Goal: Transaction & Acquisition: Purchase product/service

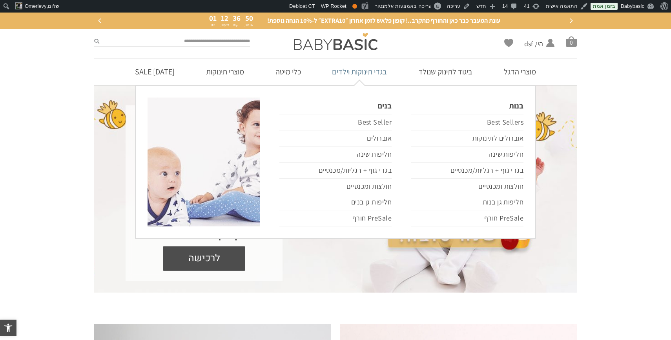
click at [349, 73] on link "בגדי תינוקות וילדים" at bounding box center [359, 71] width 78 height 27
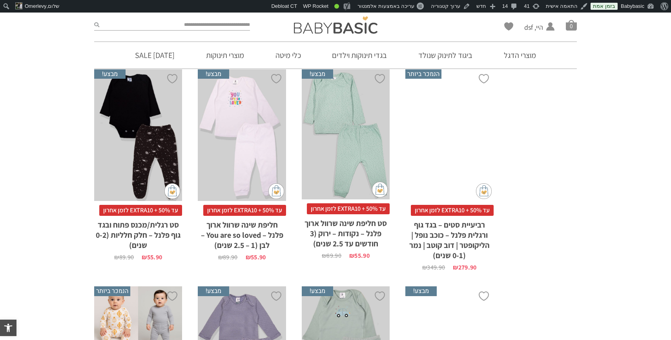
scroll to position [505, 0]
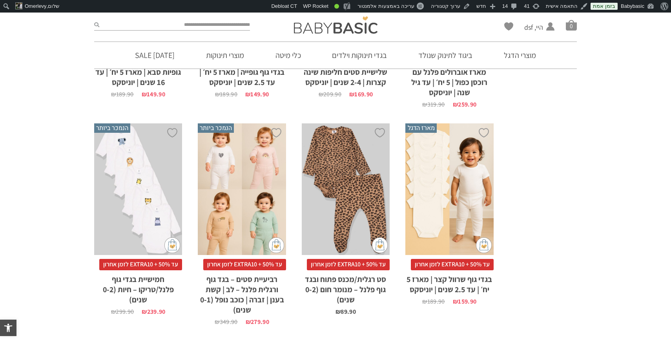
click at [241, 193] on div "x בחירת מידה 0-3m 3-6m 6-12m 12-18m 18-24m 24-30m" at bounding box center [242, 190] width 88 height 132
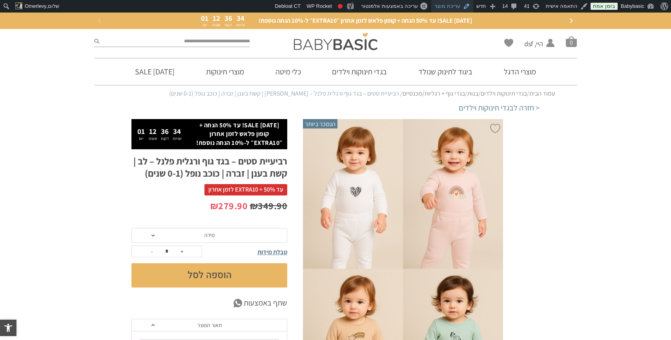
click at [460, 7] on link "עריכת מוצר" at bounding box center [452, 6] width 42 height 13
